Goal: Check status: Check status

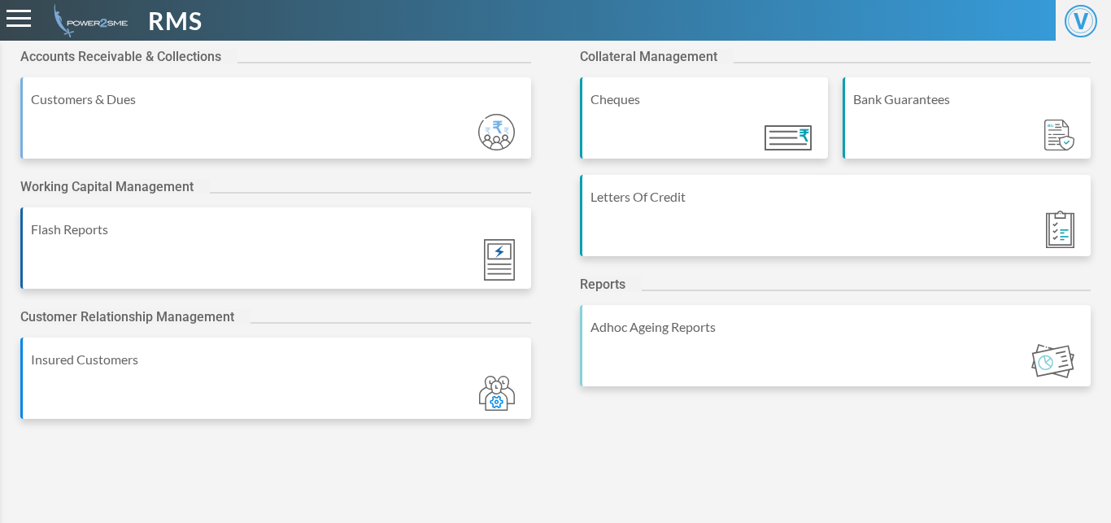
click at [877, 113] on div "Bank Guarantees" at bounding box center [966, 117] width 248 height 81
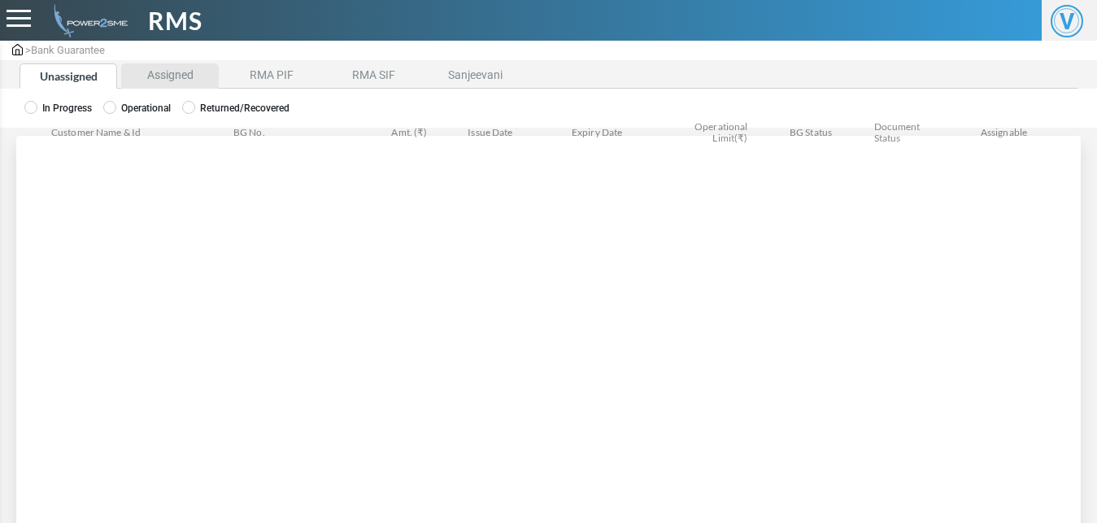
click at [162, 69] on li "Assigned" at bounding box center [170, 75] width 98 height 25
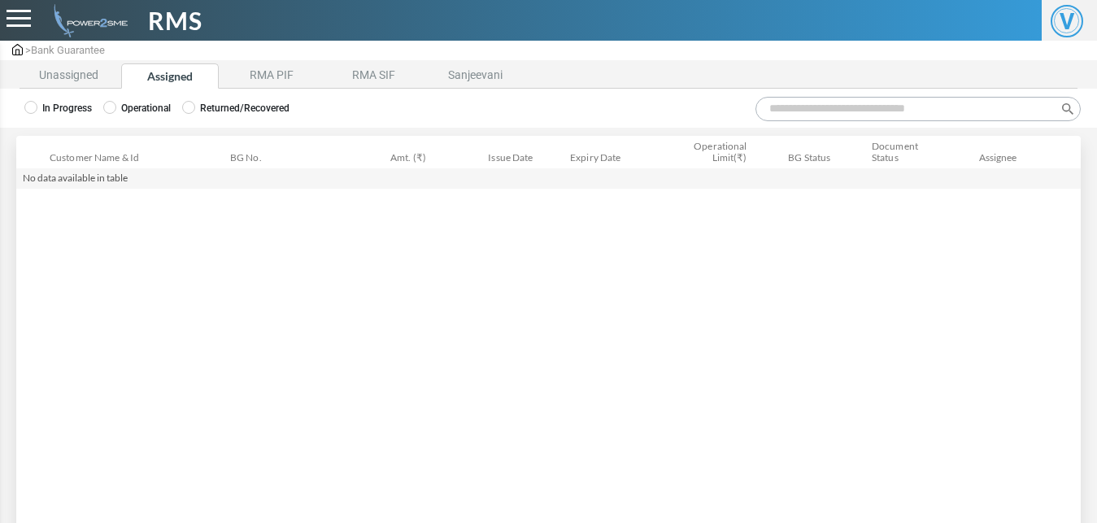
click at [127, 111] on label "Operational" at bounding box center [136, 108] width 67 height 15
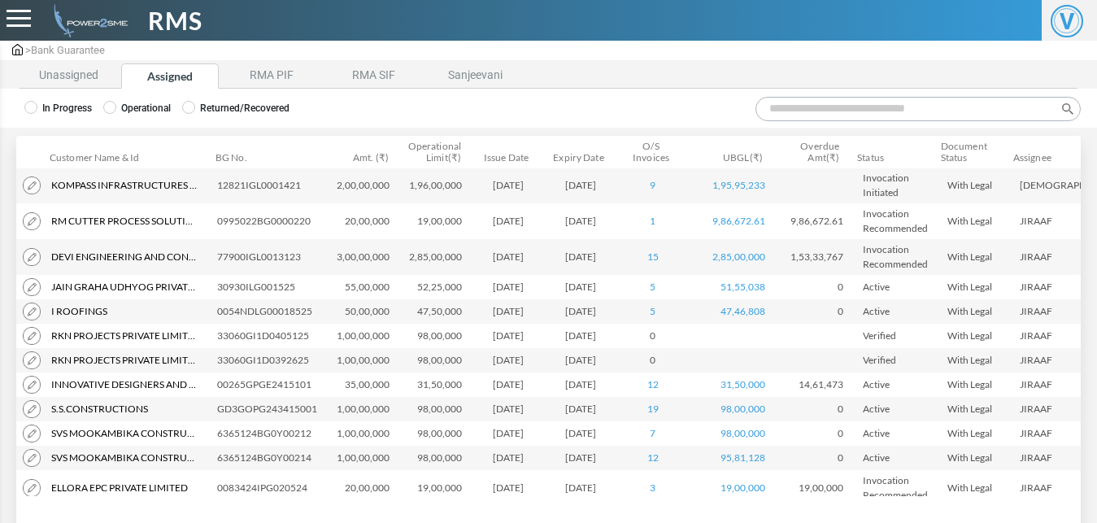
scroll to position [788, 0]
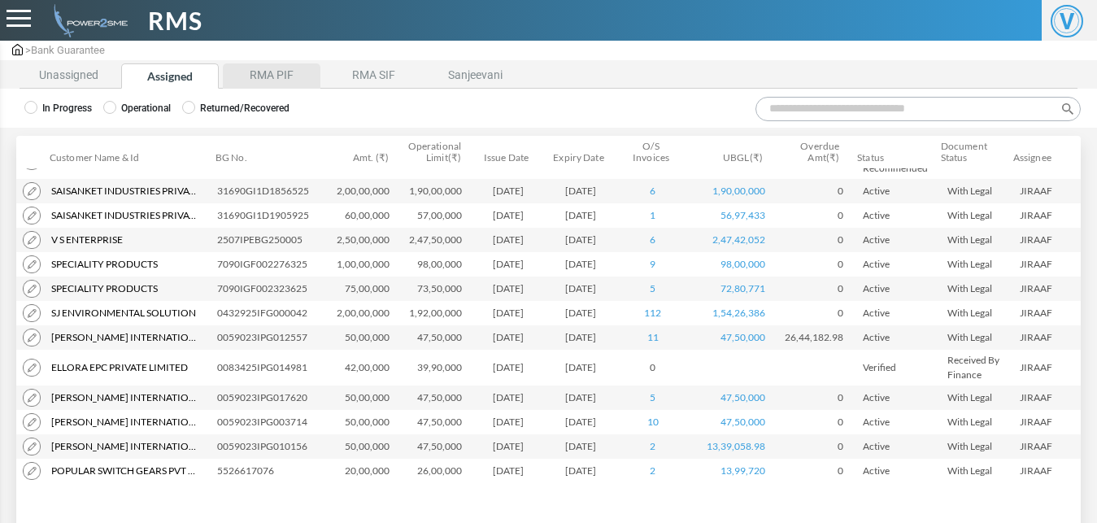
click at [277, 76] on li "RMA PIF" at bounding box center [272, 75] width 98 height 25
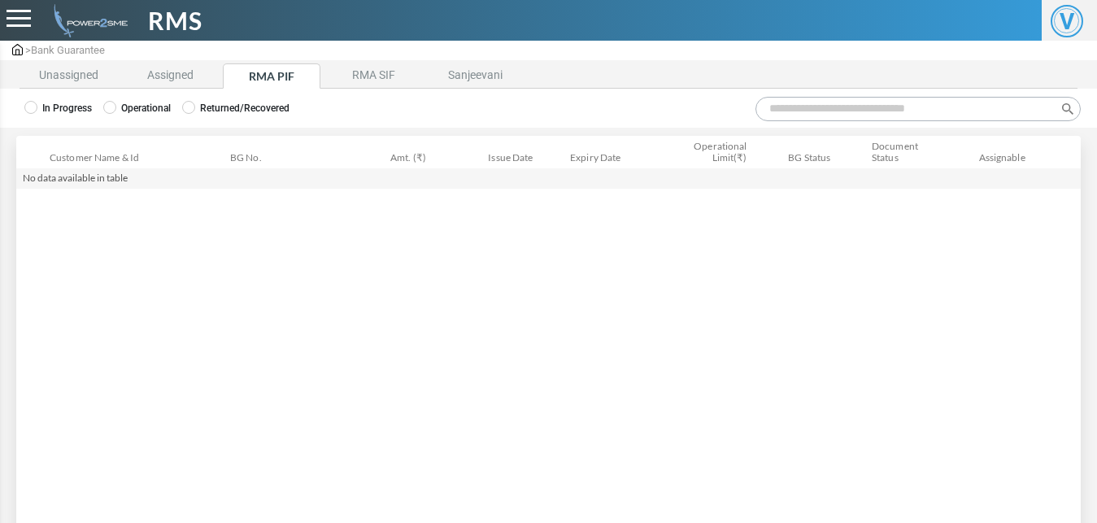
click at [131, 111] on label "Operational" at bounding box center [136, 108] width 67 height 15
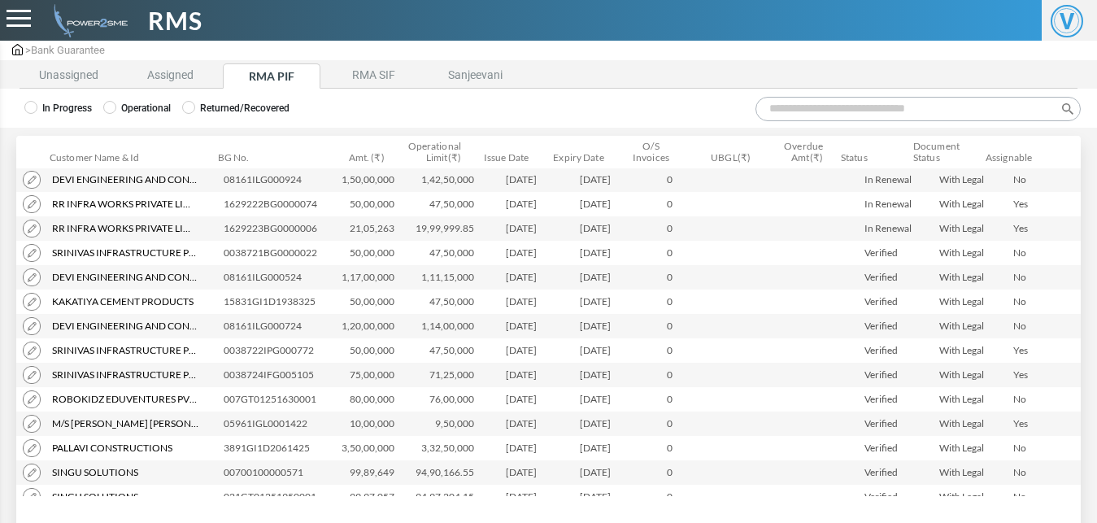
scroll to position [75, 0]
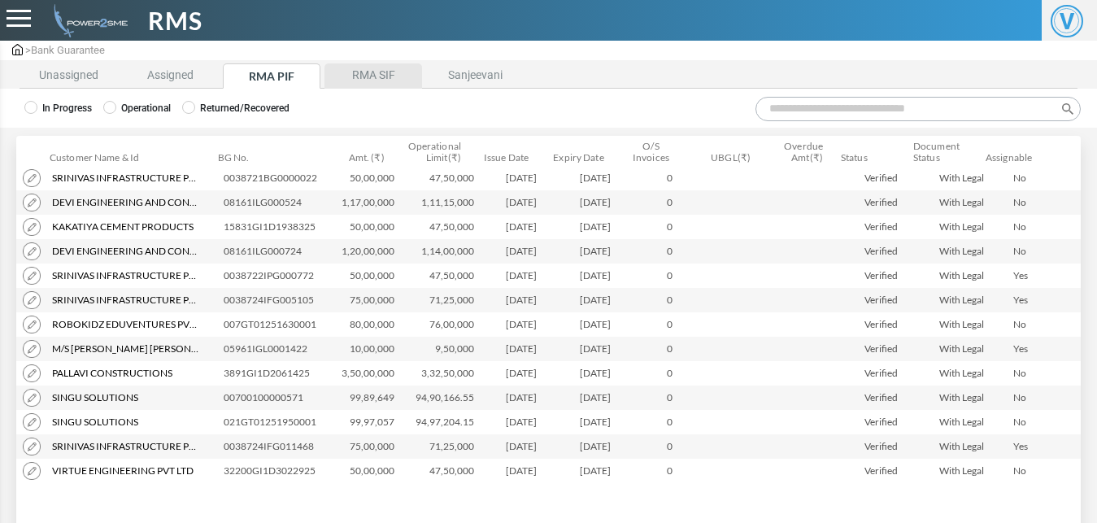
click at [390, 81] on li "RMA SIF" at bounding box center [373, 75] width 98 height 25
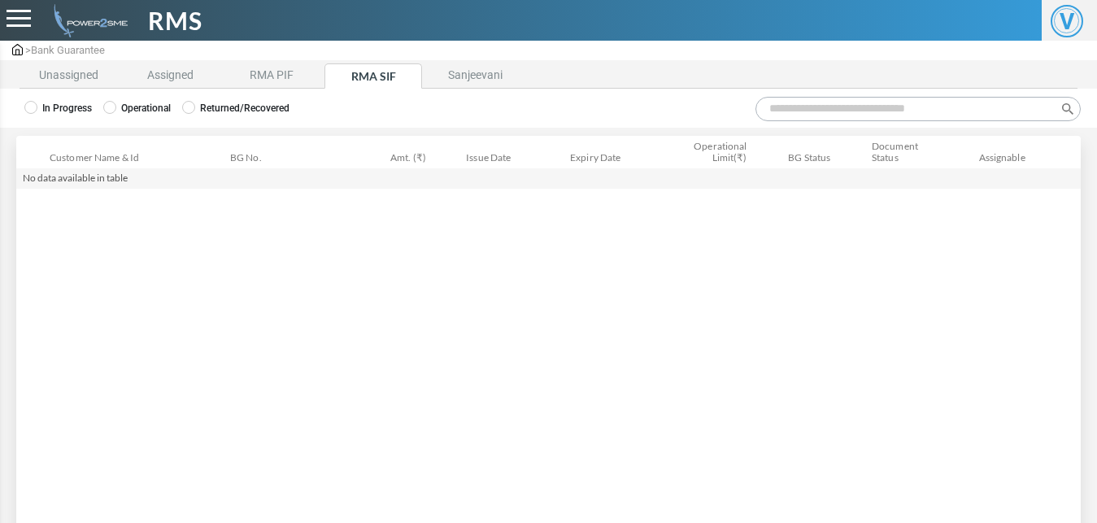
click at [145, 105] on label "Operational" at bounding box center [136, 108] width 67 height 15
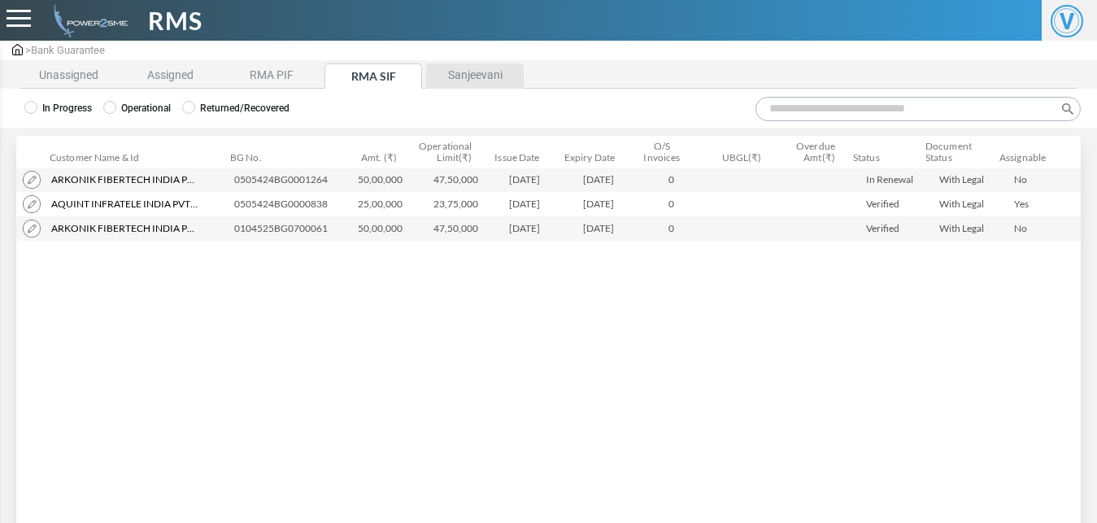
click at [486, 81] on li "Sanjeevani" at bounding box center [475, 75] width 98 height 25
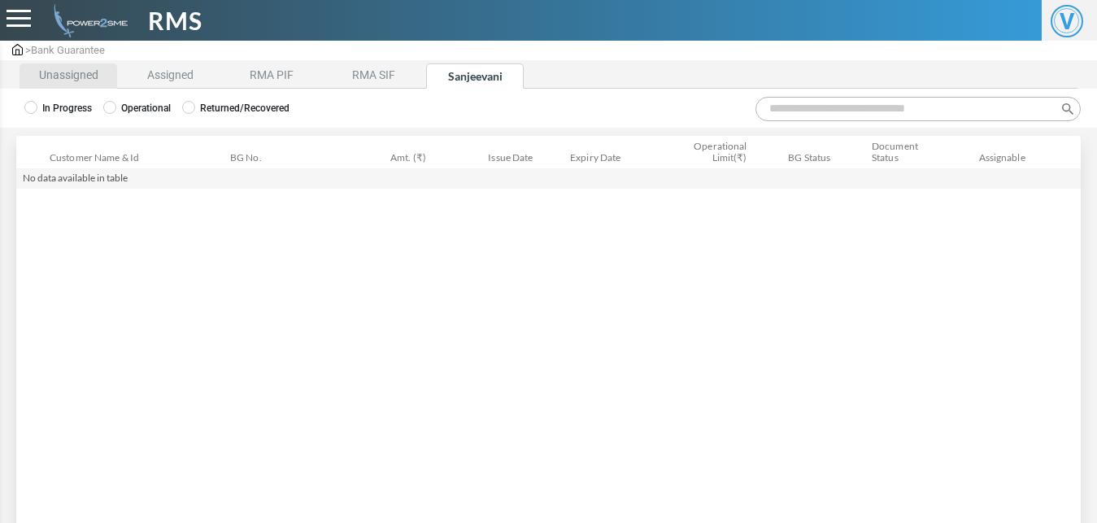
click at [71, 74] on li "Unassigned" at bounding box center [69, 75] width 98 height 25
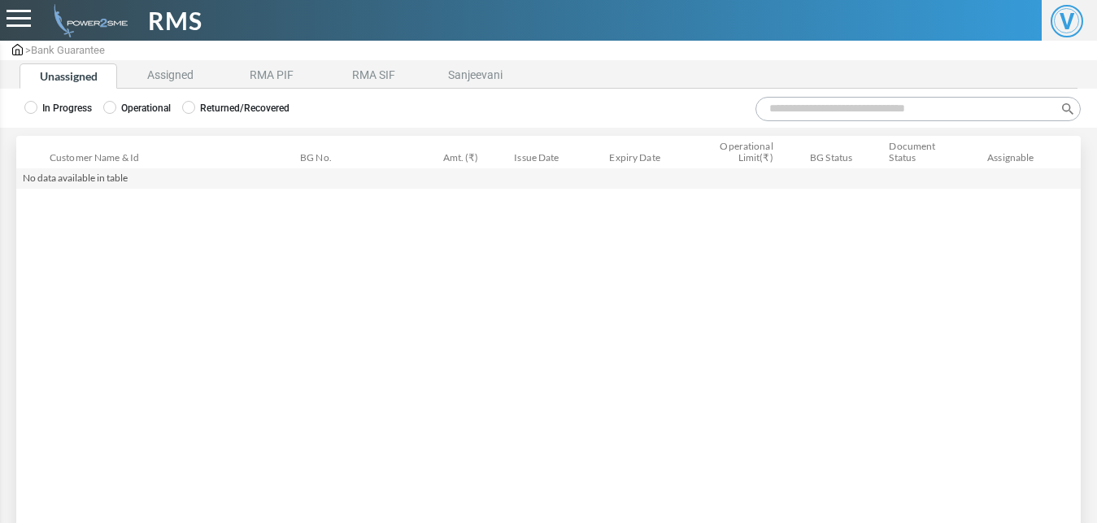
click at [153, 111] on label "Operational" at bounding box center [136, 108] width 67 height 15
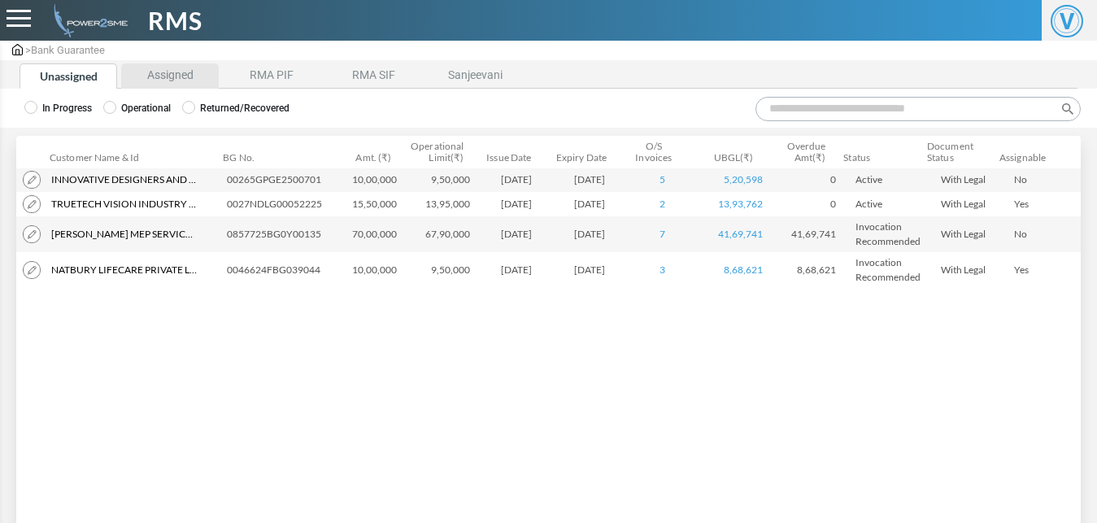
click at [202, 69] on li "Assigned" at bounding box center [170, 75] width 98 height 25
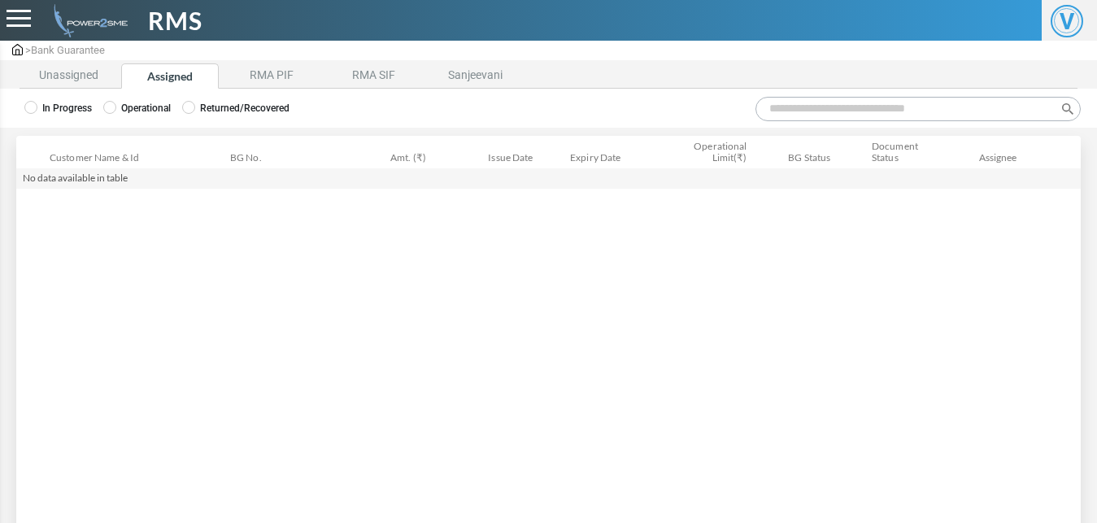
click at [147, 108] on label "Operational" at bounding box center [136, 108] width 67 height 15
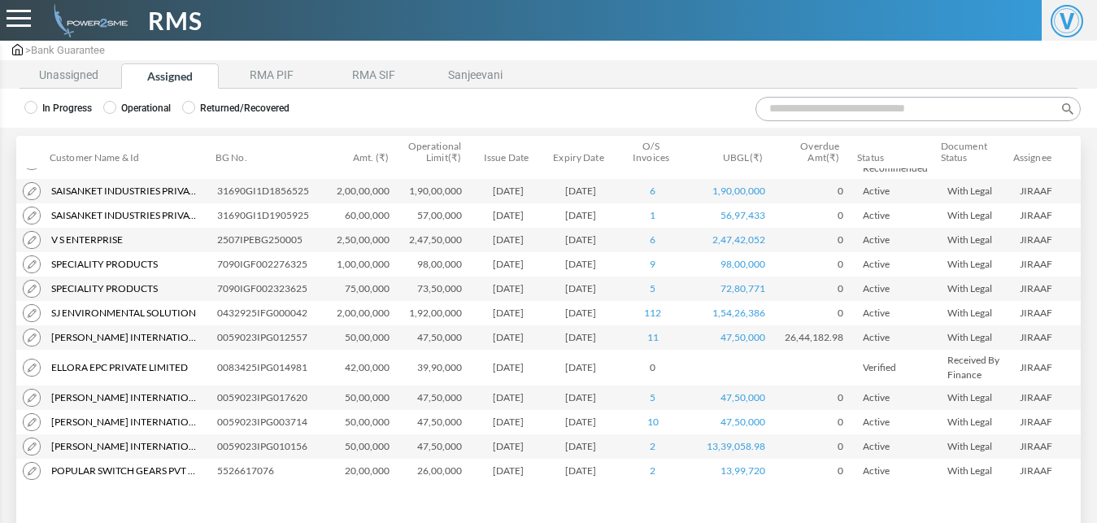
scroll to position [788, 0]
click at [431, 355] on td "39,90,000" at bounding box center [439, 368] width 72 height 36
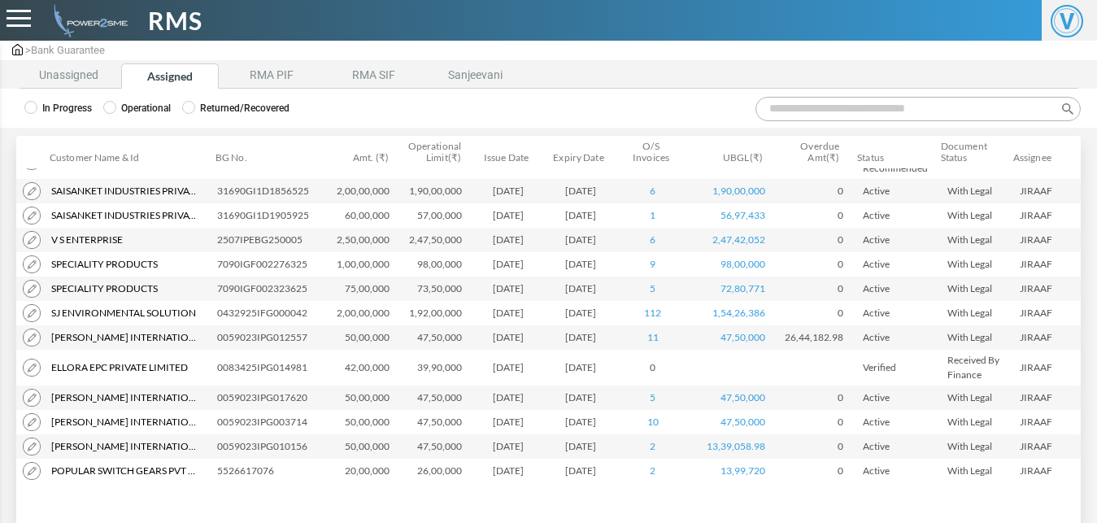
click at [431, 355] on td "39,90,000" at bounding box center [439, 368] width 72 height 36
click at [39, 359] on img at bounding box center [32, 368] width 18 height 18
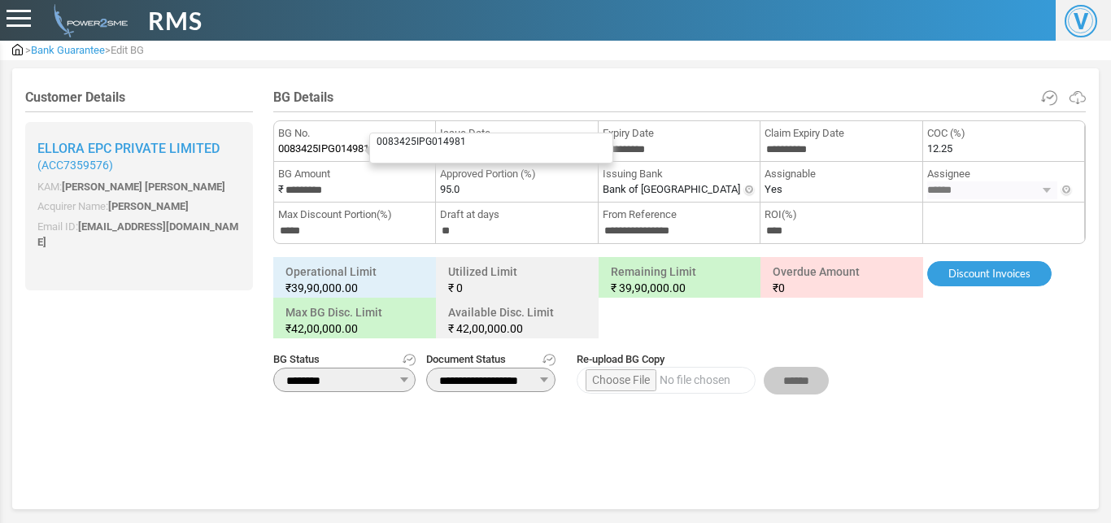
click at [352, 150] on span "0083425IPG014981" at bounding box center [323, 149] width 91 height 16
copy span "0083425IPG014981"
click at [470, 156] on label "[DATE]" at bounding box center [455, 149] width 30 height 16
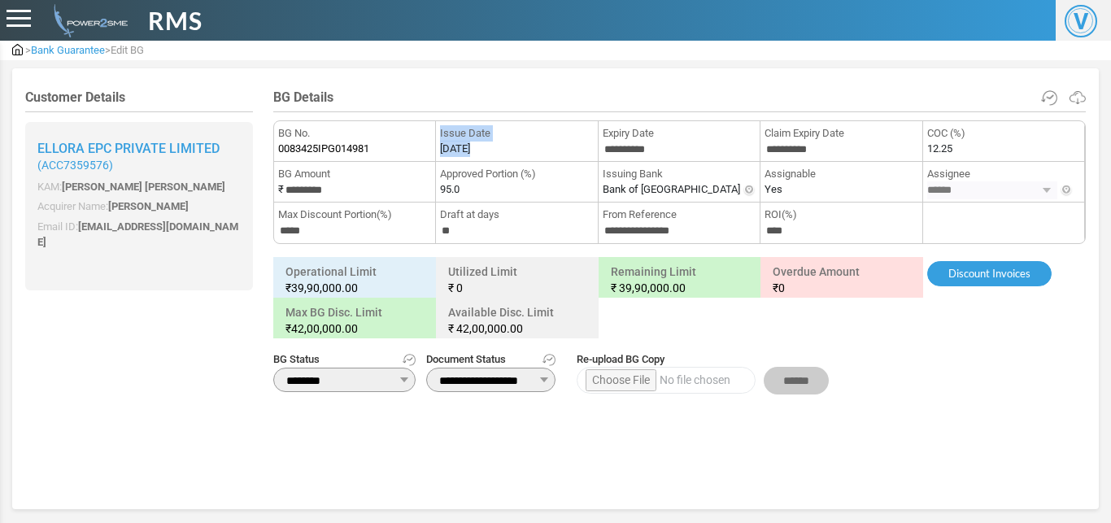
copy li "Issue Date 29-08-2025"
click at [470, 156] on label "[DATE]" at bounding box center [455, 149] width 30 height 16
